Goal: Find specific fact: Locate a discrete piece of known information

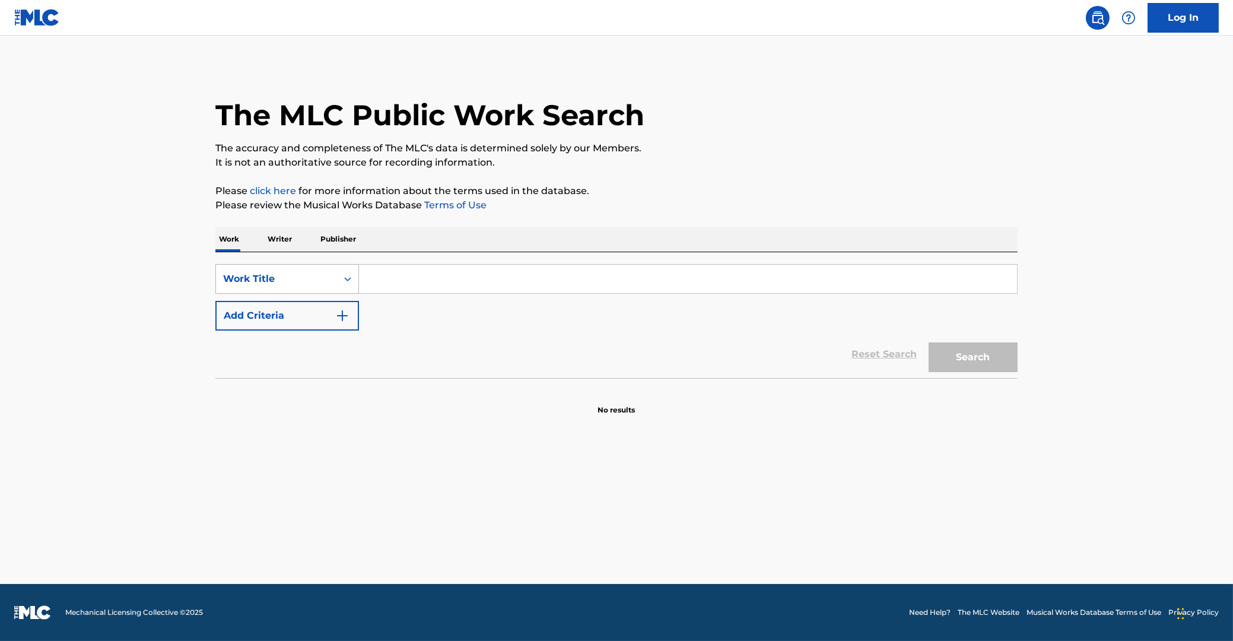
click at [351, 279] on icon "Search Form" at bounding box center [348, 279] width 12 height 12
click at [290, 317] on div "MLC Song Code" at bounding box center [287, 309] width 142 height 30
click at [399, 269] on input "Search Form" at bounding box center [688, 279] width 658 height 28
paste input "E5737O"
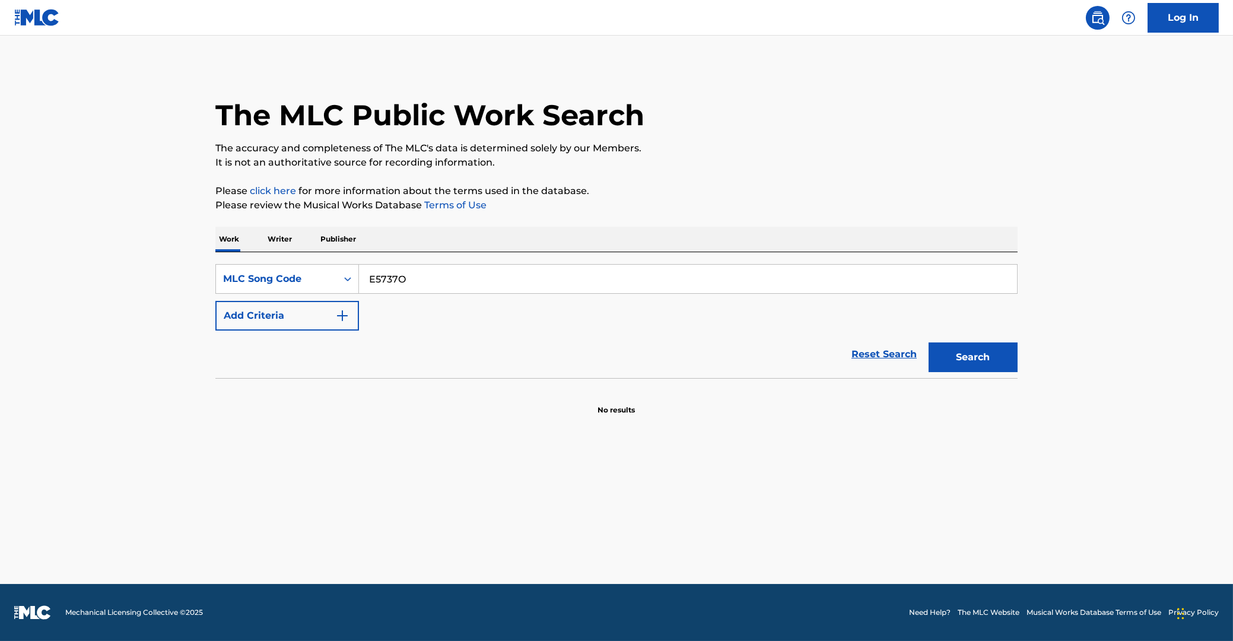
type input "E5737O"
click at [946, 358] on button "Search" at bounding box center [972, 357] width 89 height 30
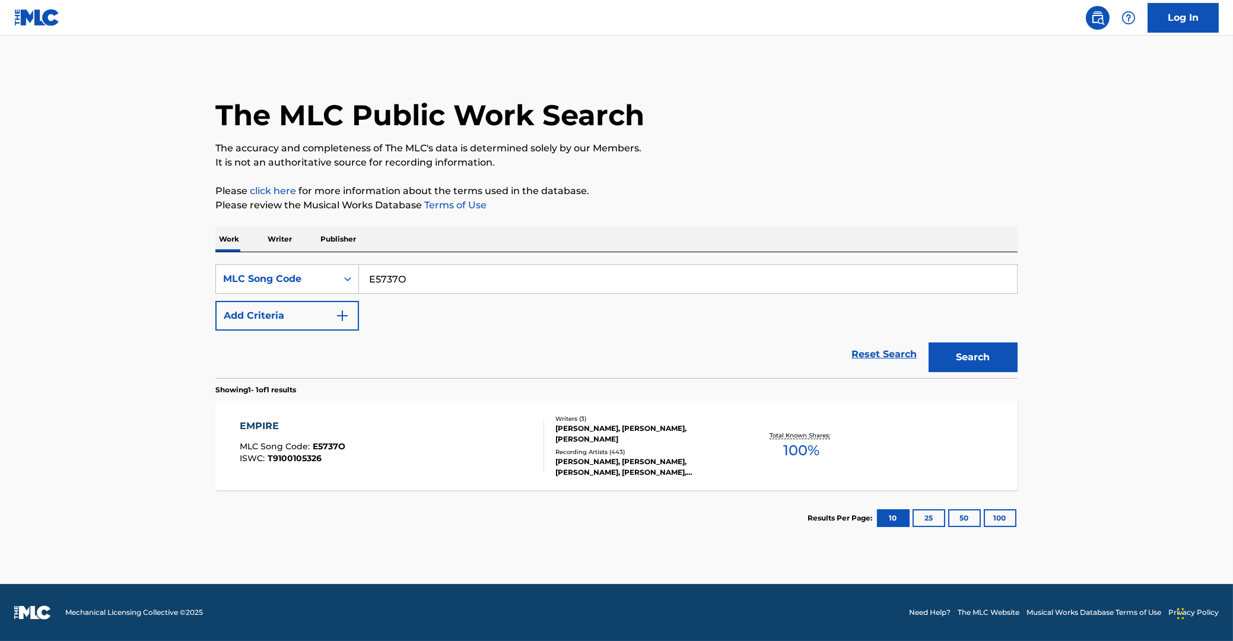
click at [255, 430] on div "EMPIRE" at bounding box center [293, 426] width 106 height 14
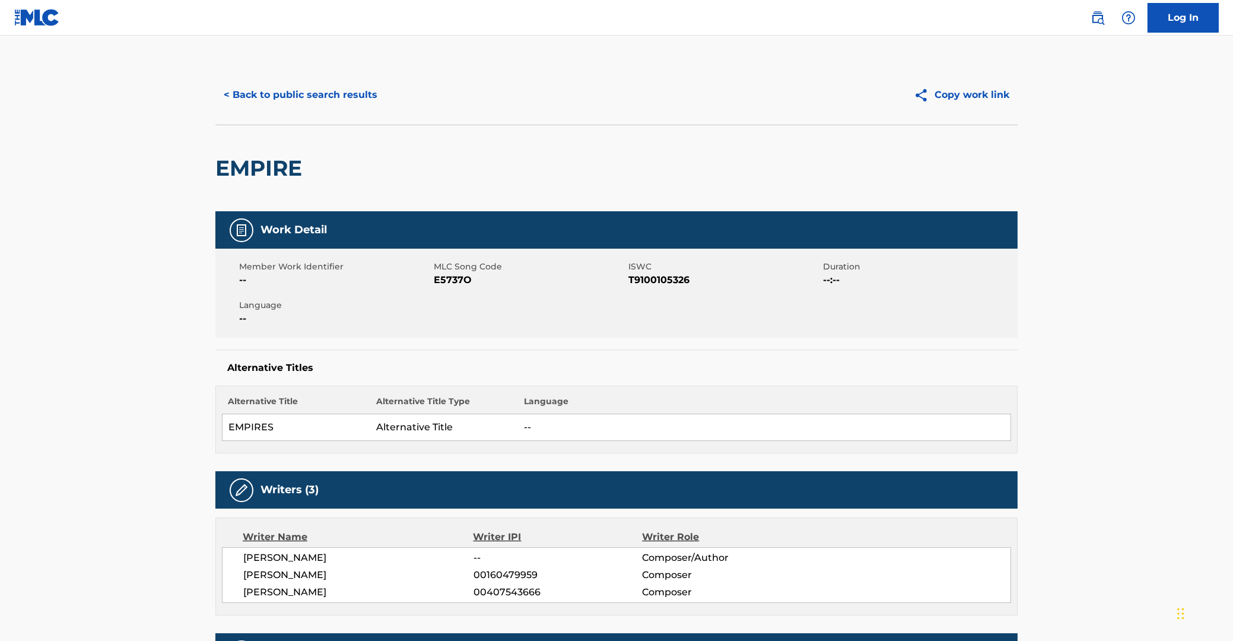
click at [968, 93] on button "Copy work link" at bounding box center [961, 95] width 112 height 30
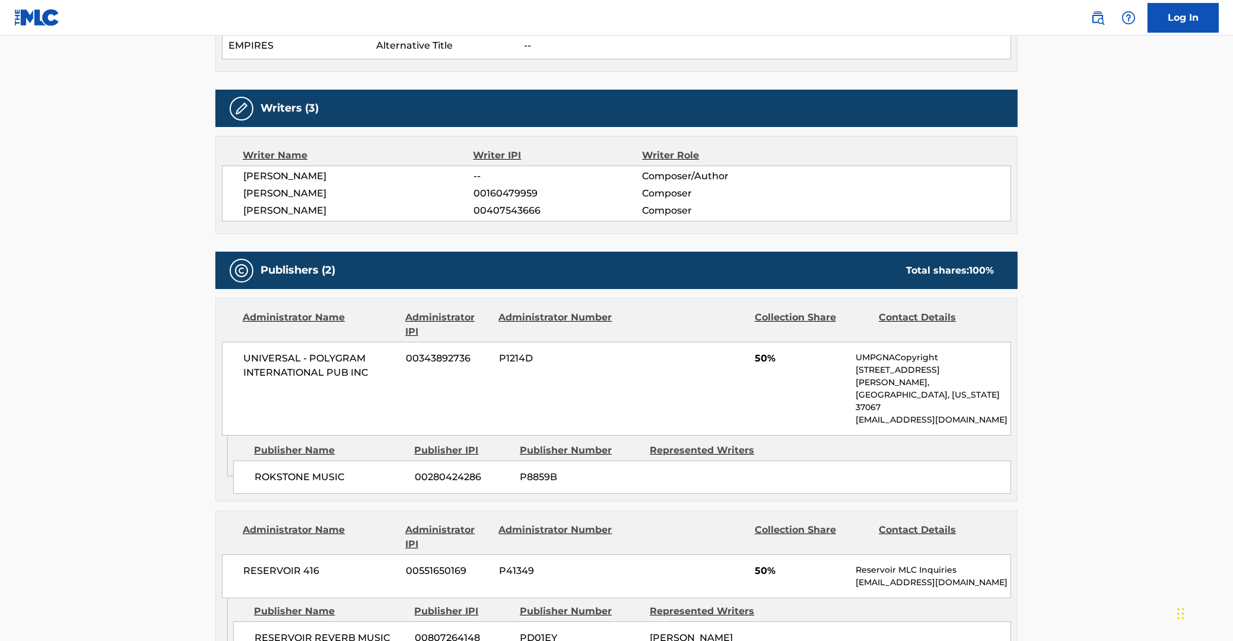
scroll to position [445, 0]
